Goal: Transaction & Acquisition: Purchase product/service

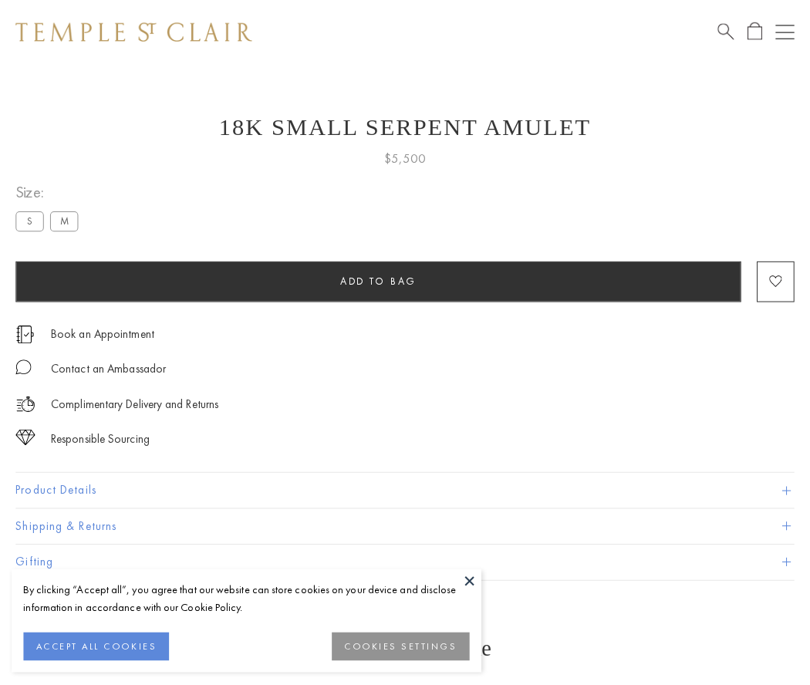
scroll to position [43, 0]
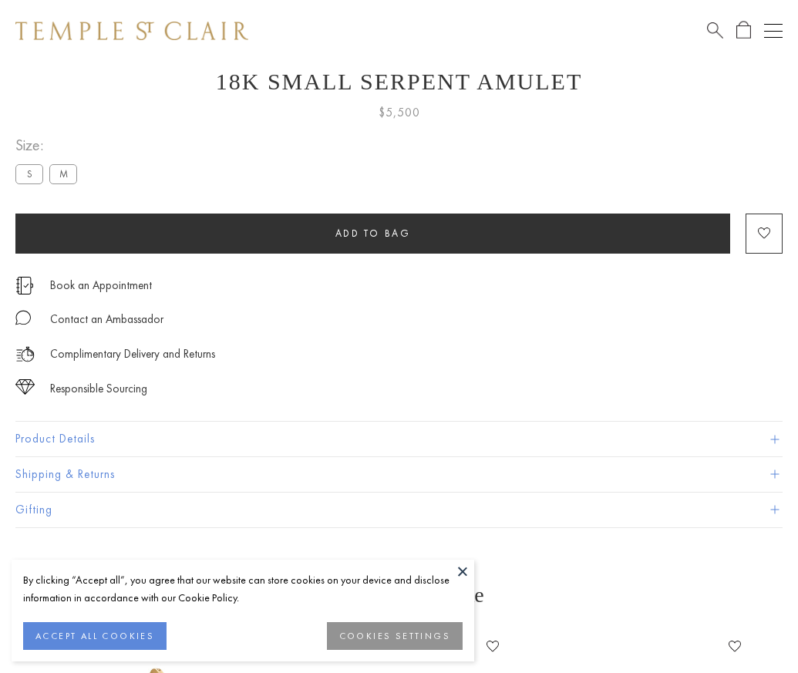
click at [372, 233] on span "Add to bag" at bounding box center [373, 233] width 76 height 13
